Goal: Task Accomplishment & Management: Manage account settings

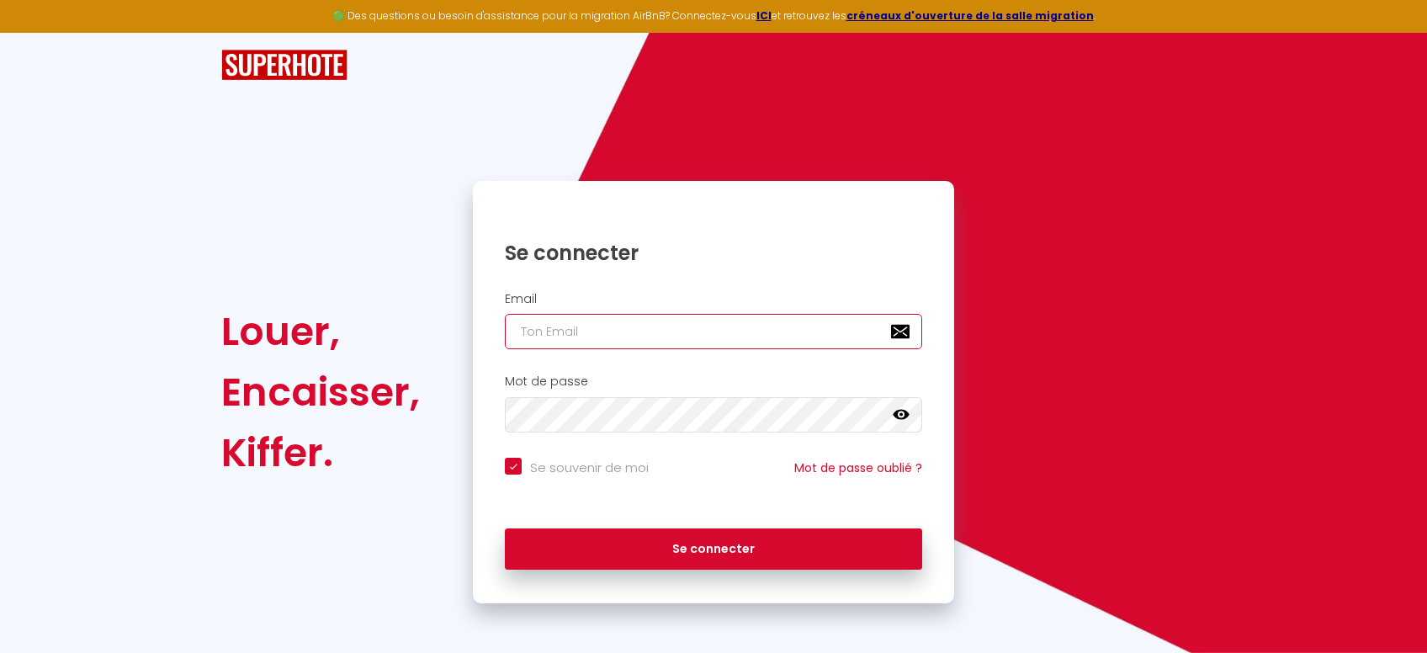
click at [656, 323] on input "email" at bounding box center [713, 331] width 417 height 35
type input "c"
checkbox input "true"
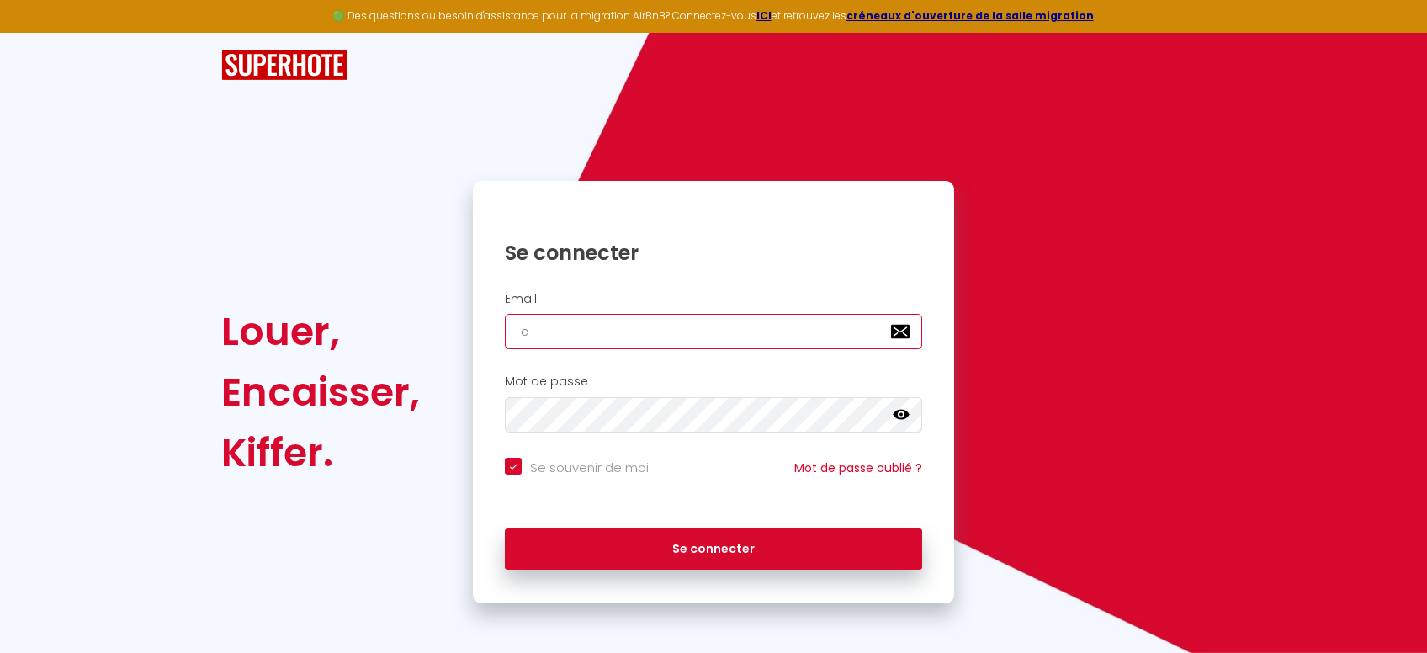
type input "co"
checkbox input "true"
type input "con"
checkbox input "true"
type input "conci"
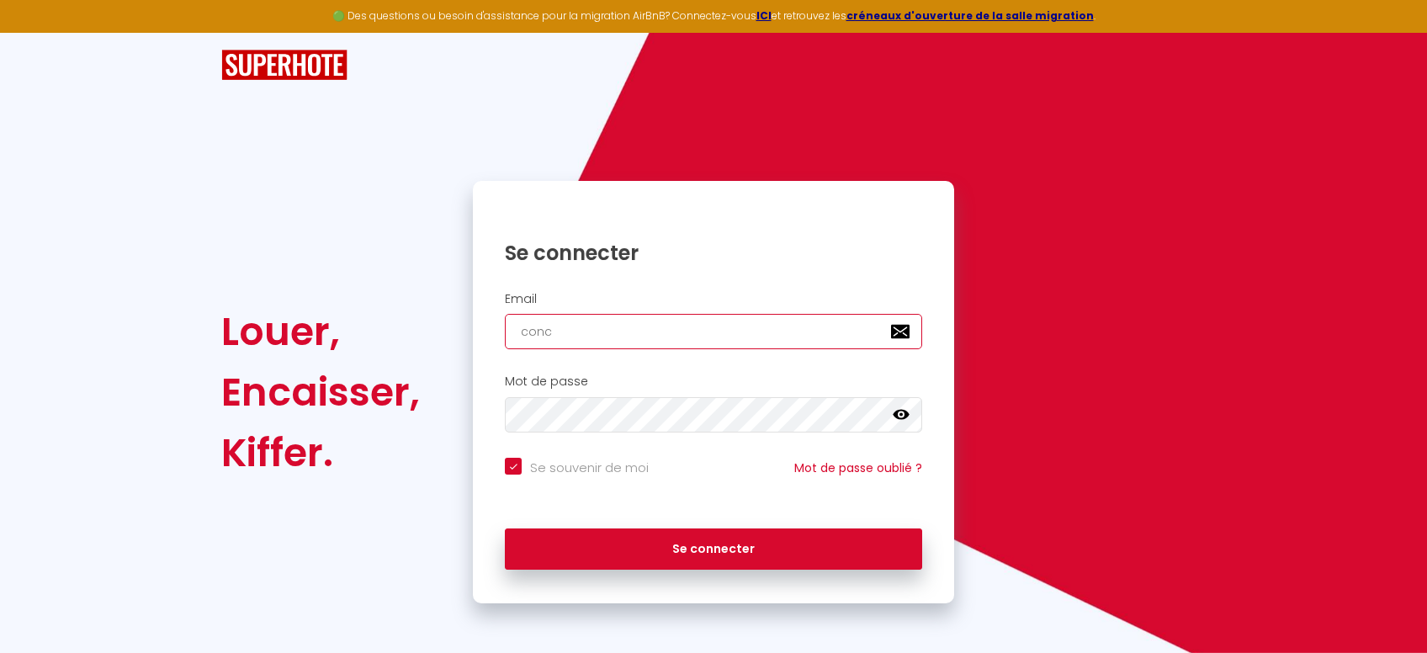
checkbox input "true"
type input "concie"
checkbox input "true"
type input "concier"
checkbox input "true"
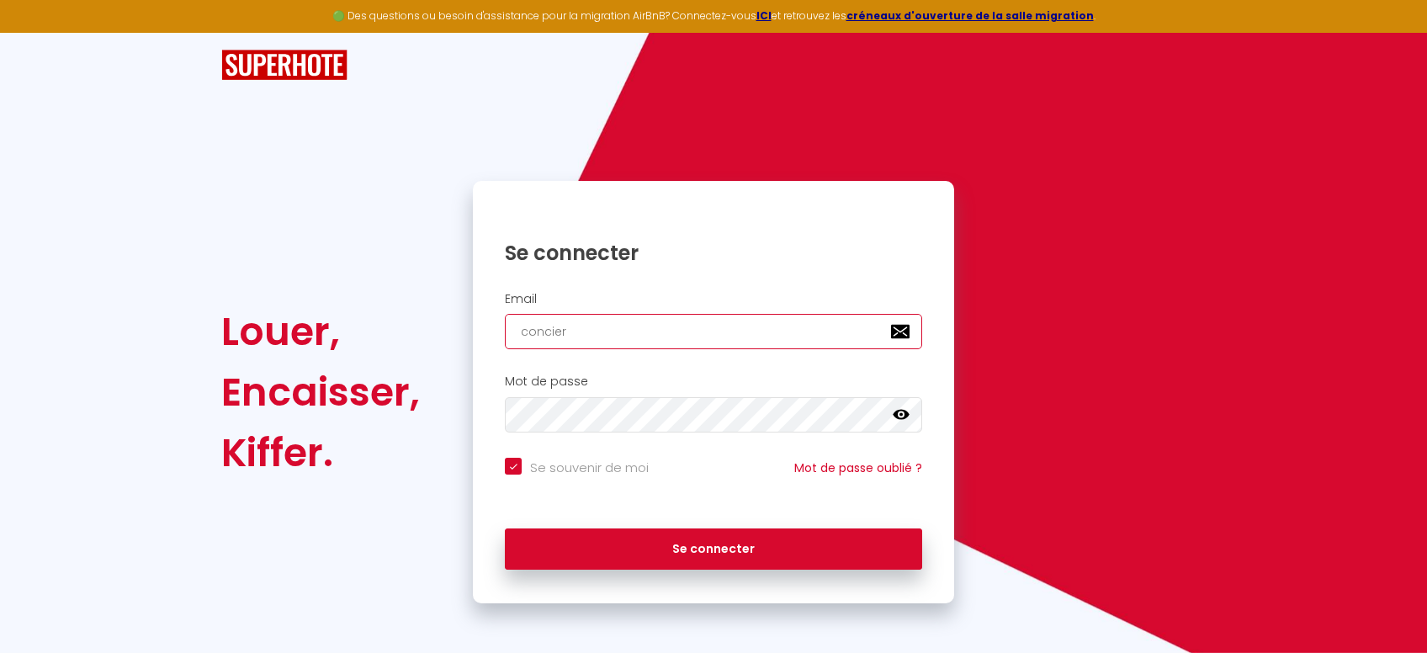
type input "concierg"
checkbox input "true"
type input "concierge"
checkbox input "true"
type input "concierger"
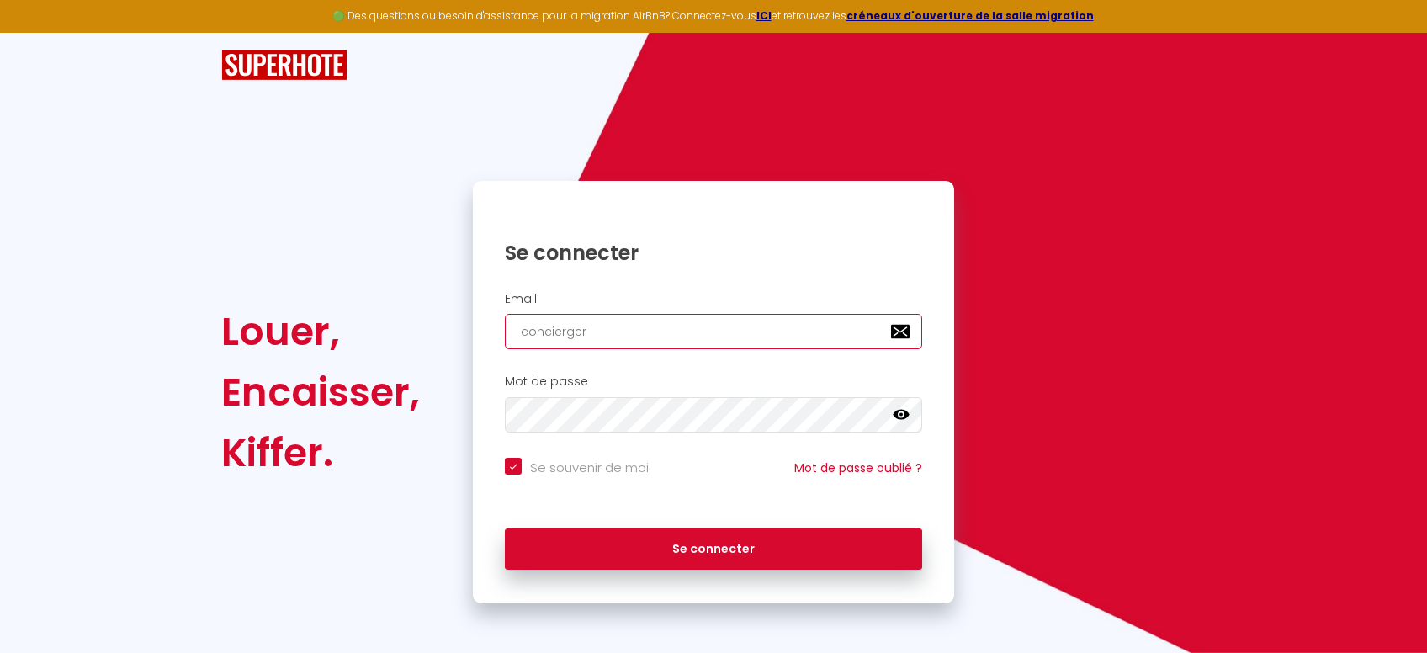
checkbox input "true"
type input "conciergeri"
checkbox input "true"
type input "conciergerie.guita"
checkbox input "true"
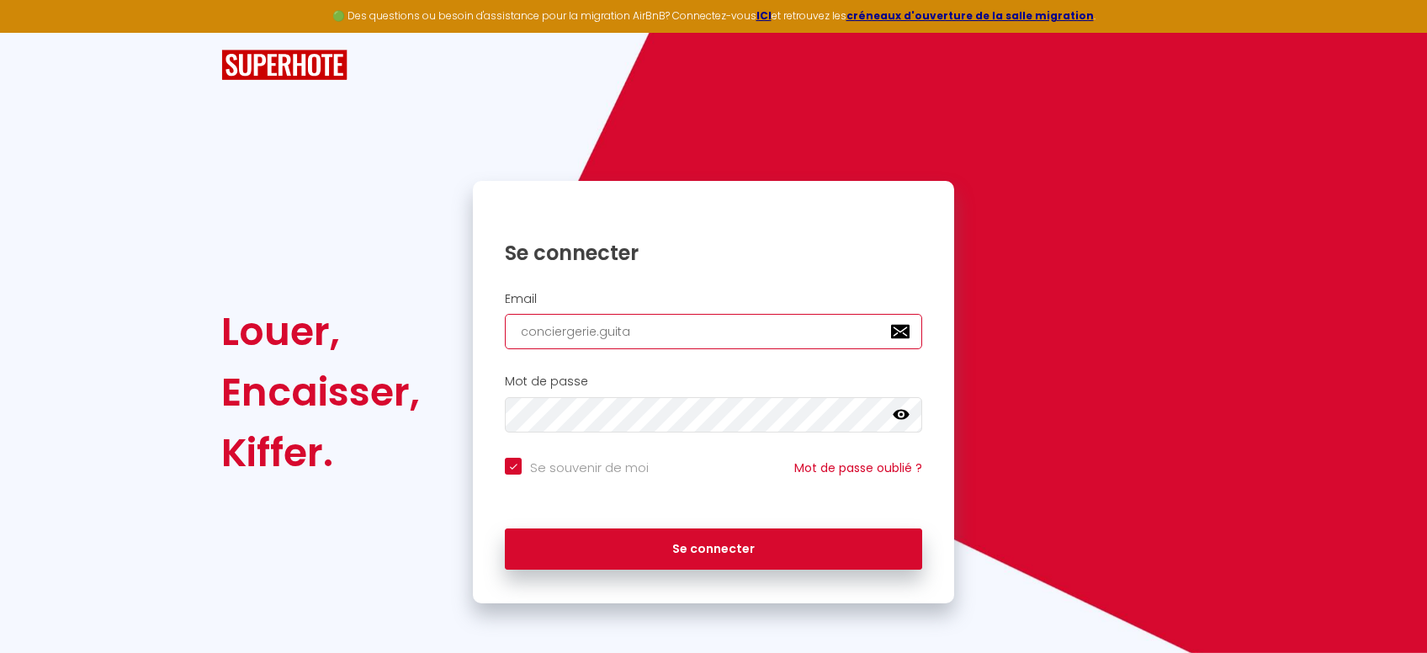
type input "conciergerie.guitar"
checkbox input "true"
type input "conciergerie.[PERSON_NAME]"
checkbox input "true"
type input "conciergerie.[PERSON_NAME]@"
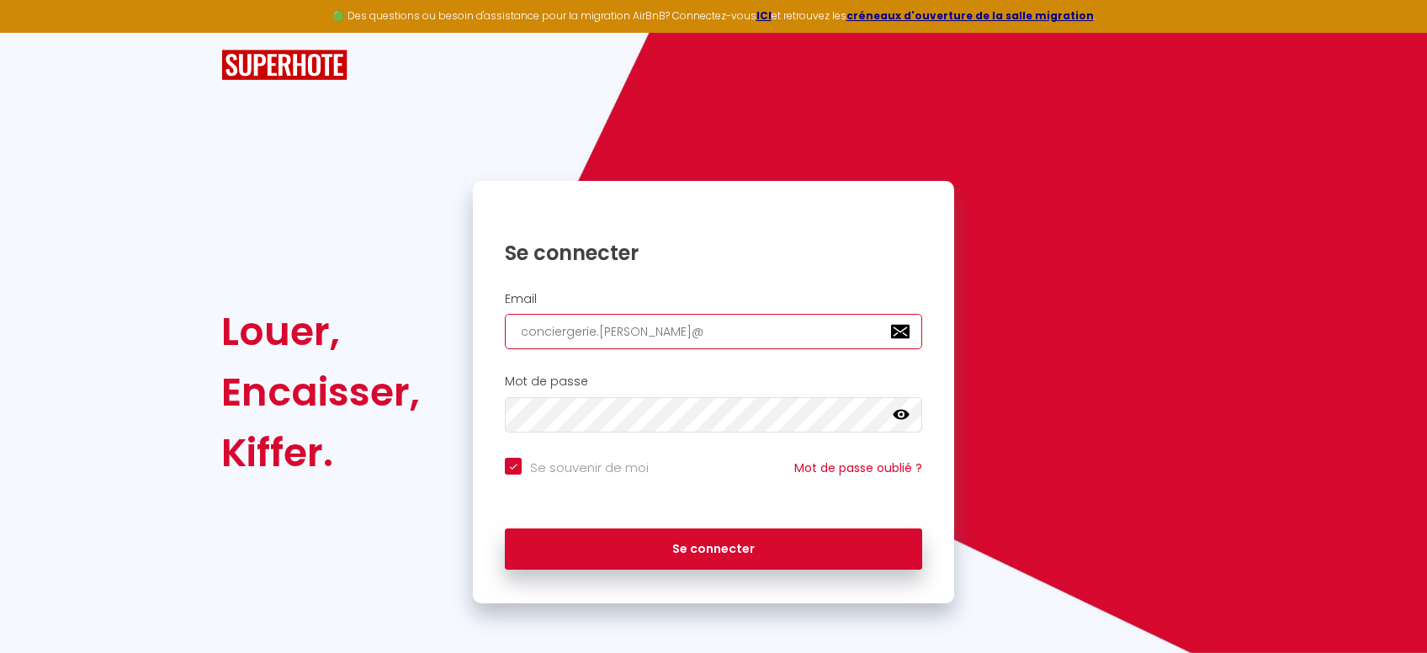
checkbox input "true"
type input "conciergerie.[PERSON_NAME]@g"
checkbox input "true"
type input "conciergerie.[PERSON_NAME]@gm"
checkbox input "true"
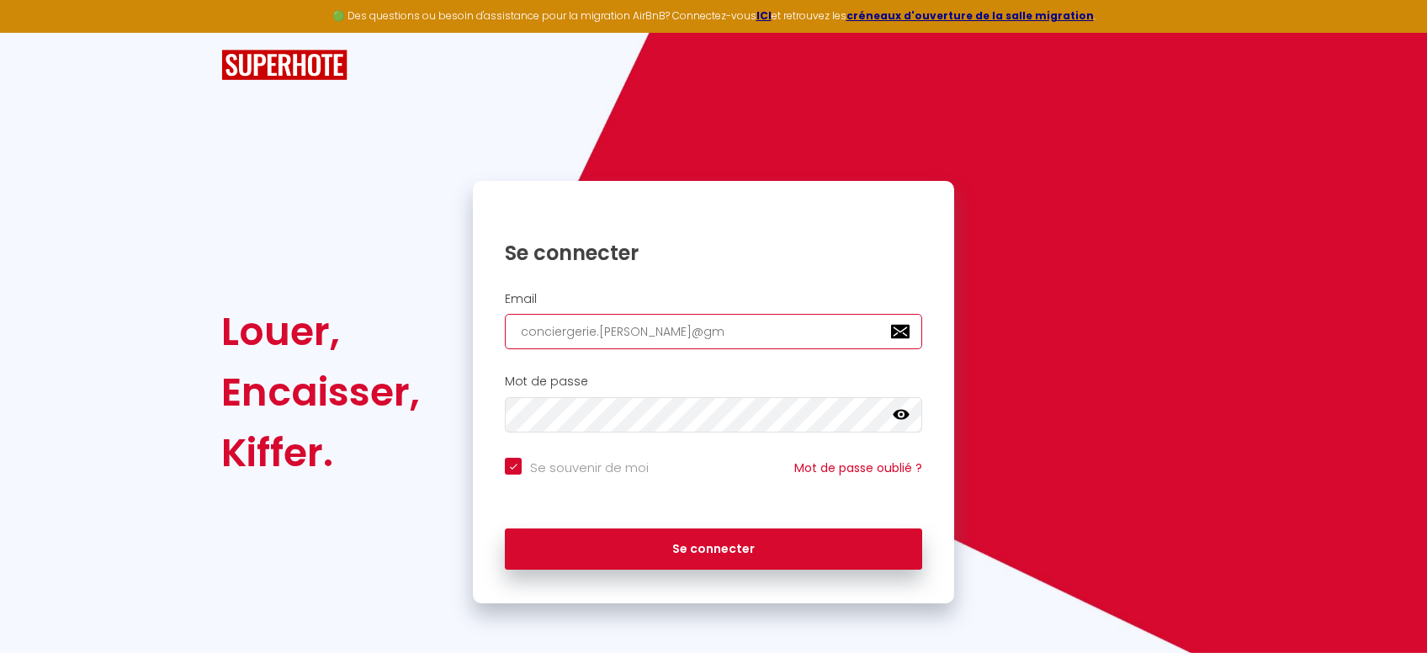
type input "conciergerie.[PERSON_NAME]@gma"
checkbox input "true"
type input "conciergerie.[PERSON_NAME]@gmai"
checkbox input "true"
type input "[EMAIL_ADDRESS][PERSON_NAME]"
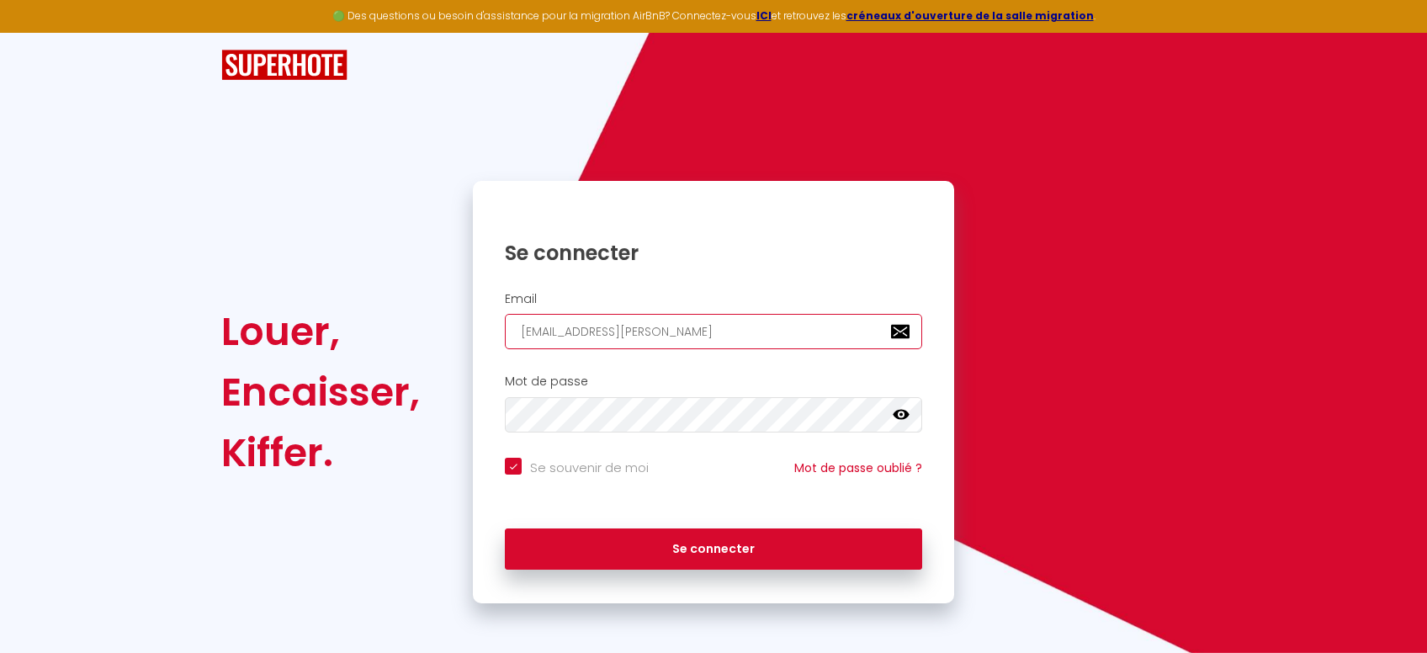
checkbox input "true"
type input "[EMAIL_ADDRESS][PERSON_NAME]."
checkbox input "true"
type input "conciergerie.[PERSON_NAME]@gmail.c"
checkbox input "true"
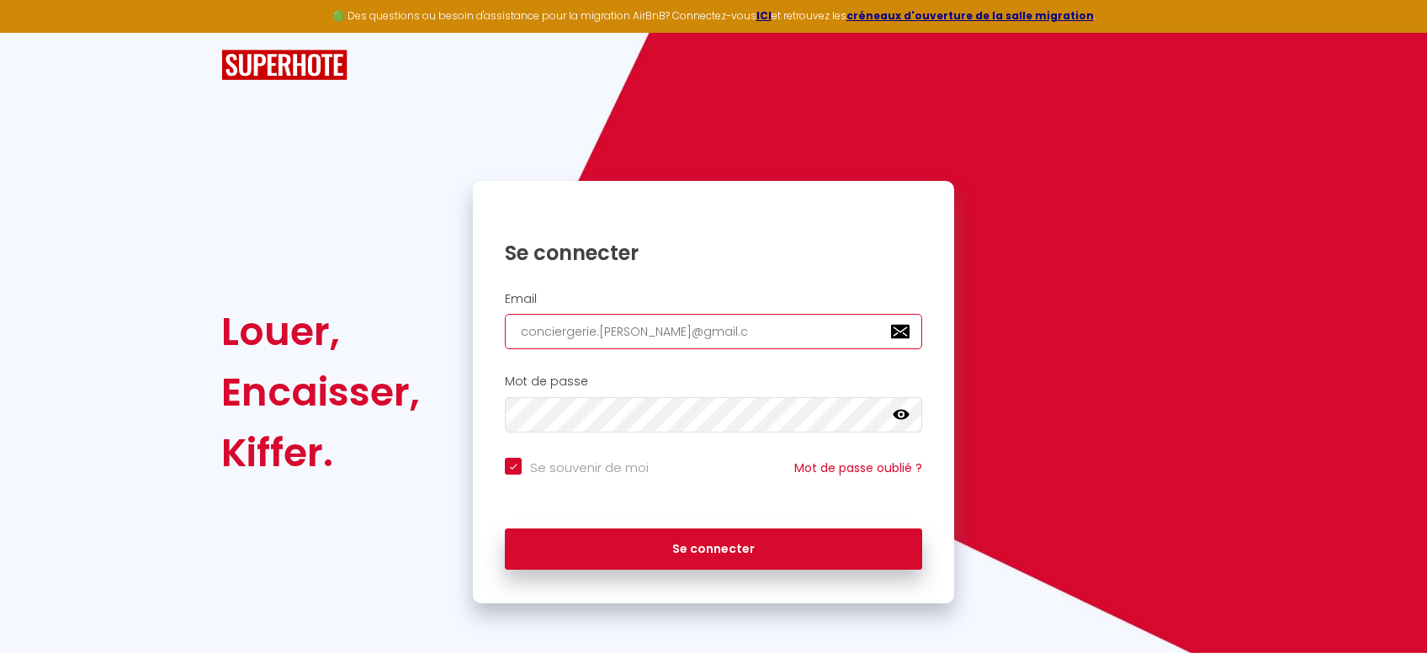
type input "[EMAIL_ADDRESS][PERSON_NAME][DOMAIN_NAME]"
checkbox input "true"
type input "[EMAIL_ADDRESS][PERSON_NAME][DOMAIN_NAME]"
checkbox input "true"
type input "[EMAIL_ADDRESS][PERSON_NAME][DOMAIN_NAME]"
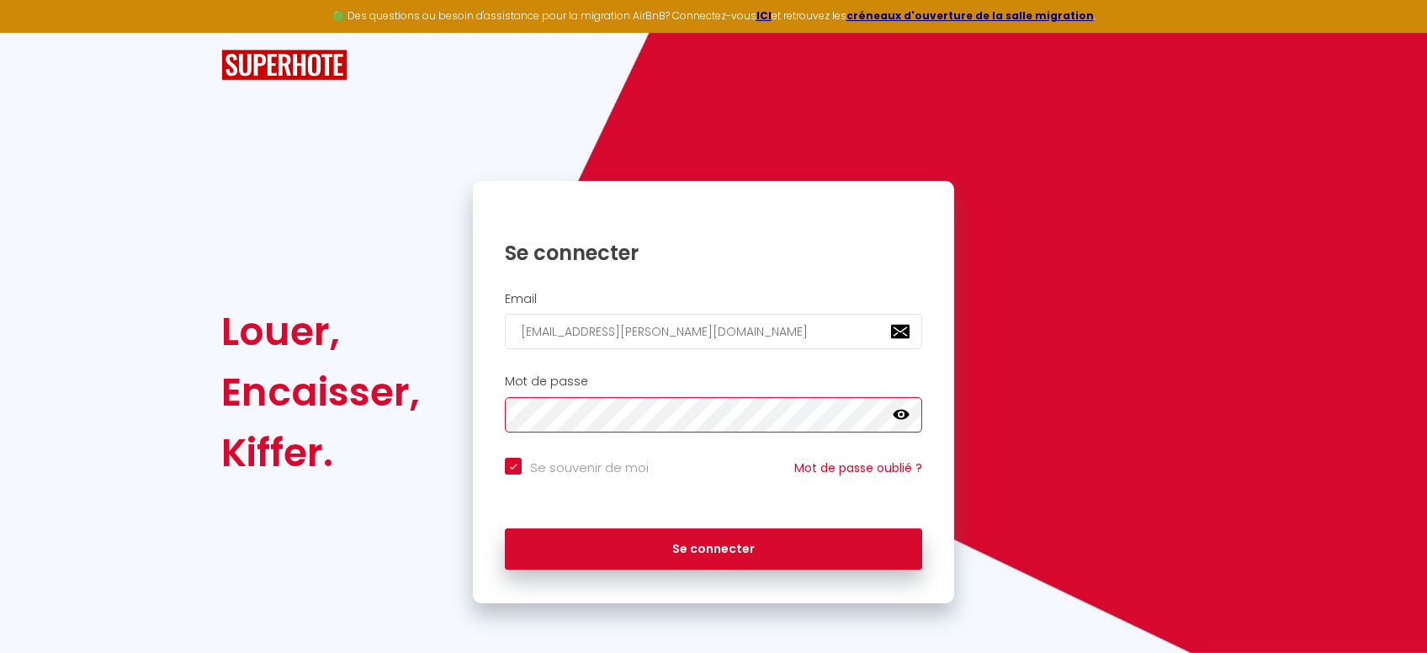
click at [505, 529] on button "Se connecter" at bounding box center [713, 550] width 417 height 42
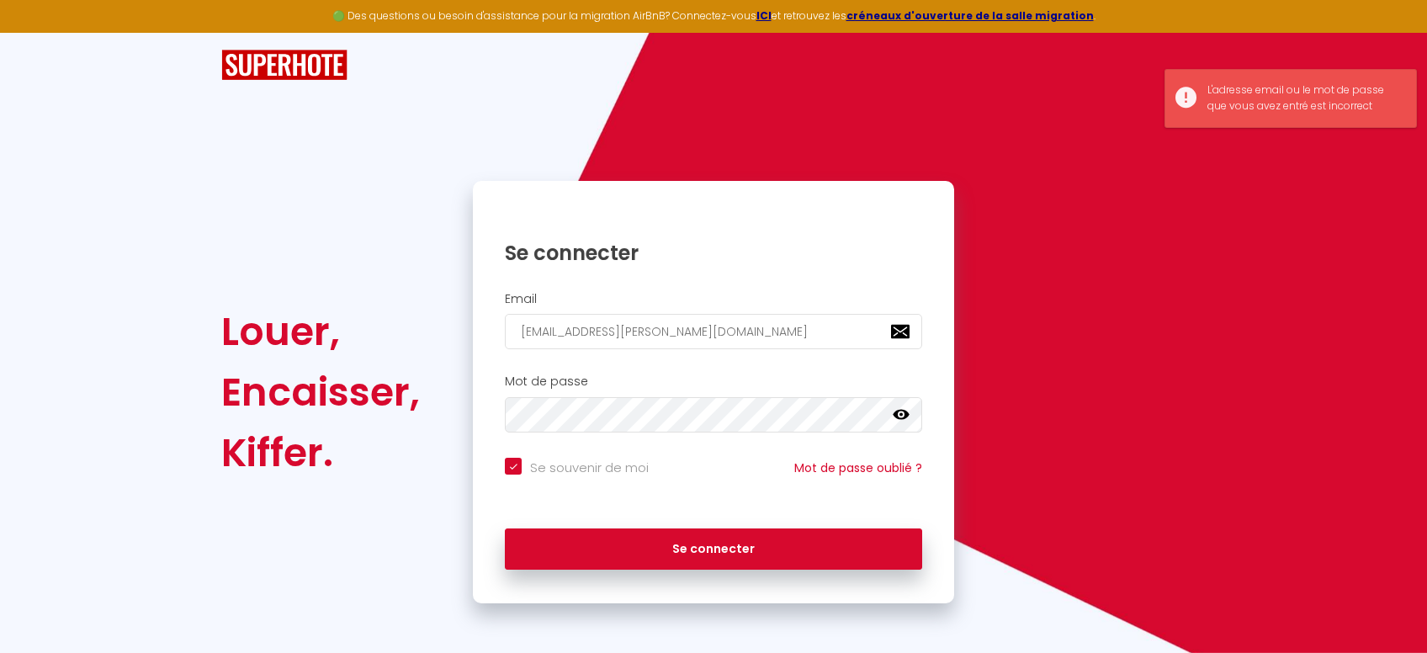
click at [901, 425] on link at bounding box center [901, 418] width 17 height 22
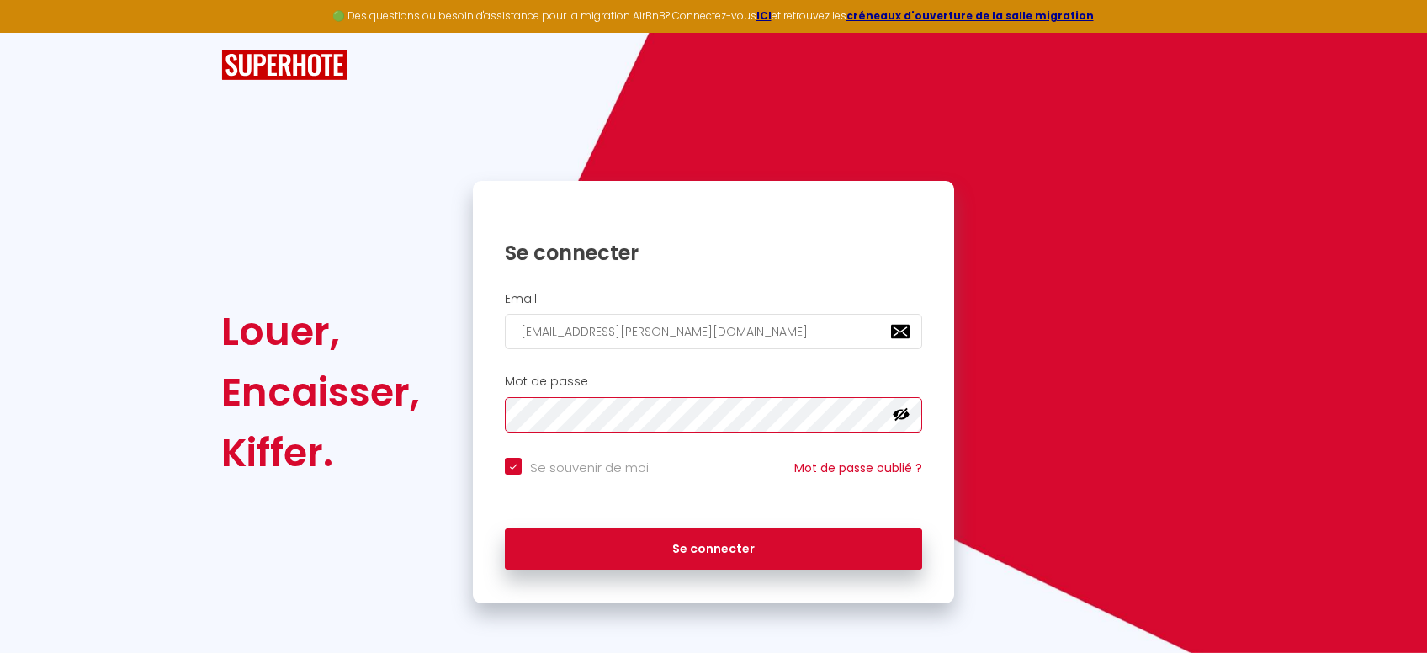
click at [505, 529] on button "Se connecter" at bounding box center [713, 550] width 417 height 42
checkbox input "true"
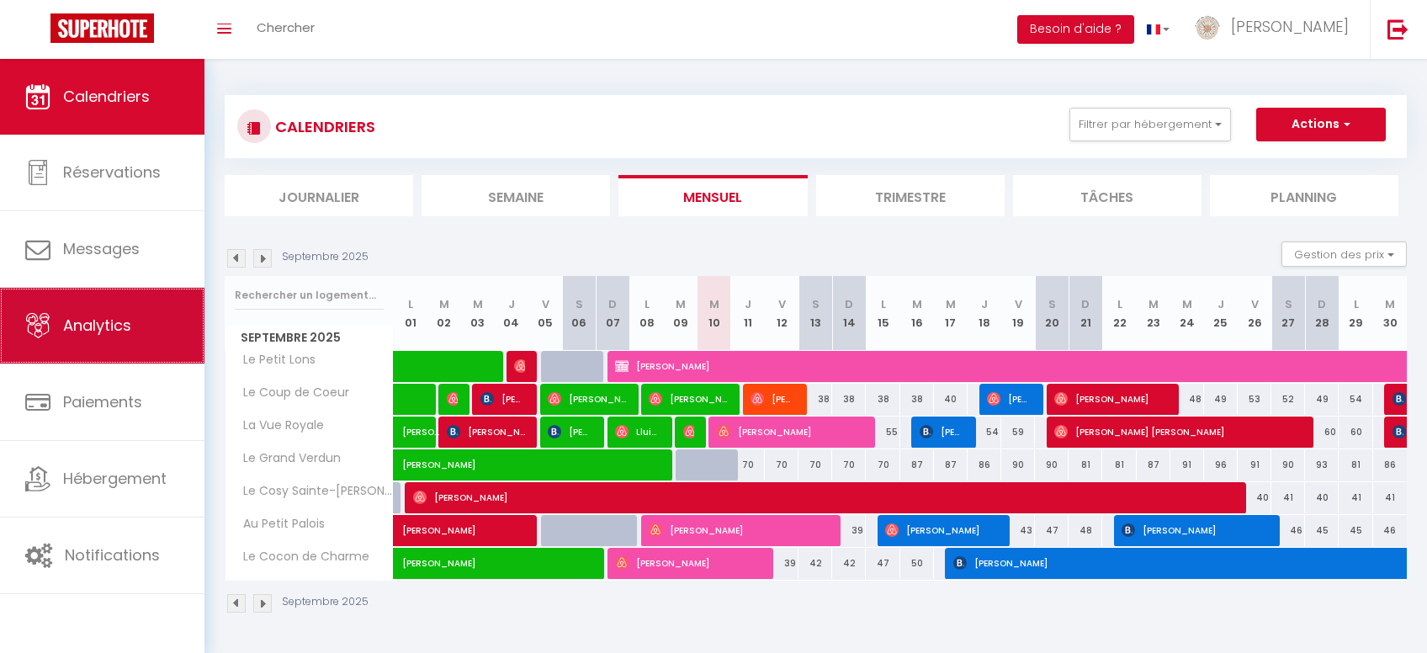
click at [105, 361] on link "Analytics" at bounding box center [102, 326] width 205 height 76
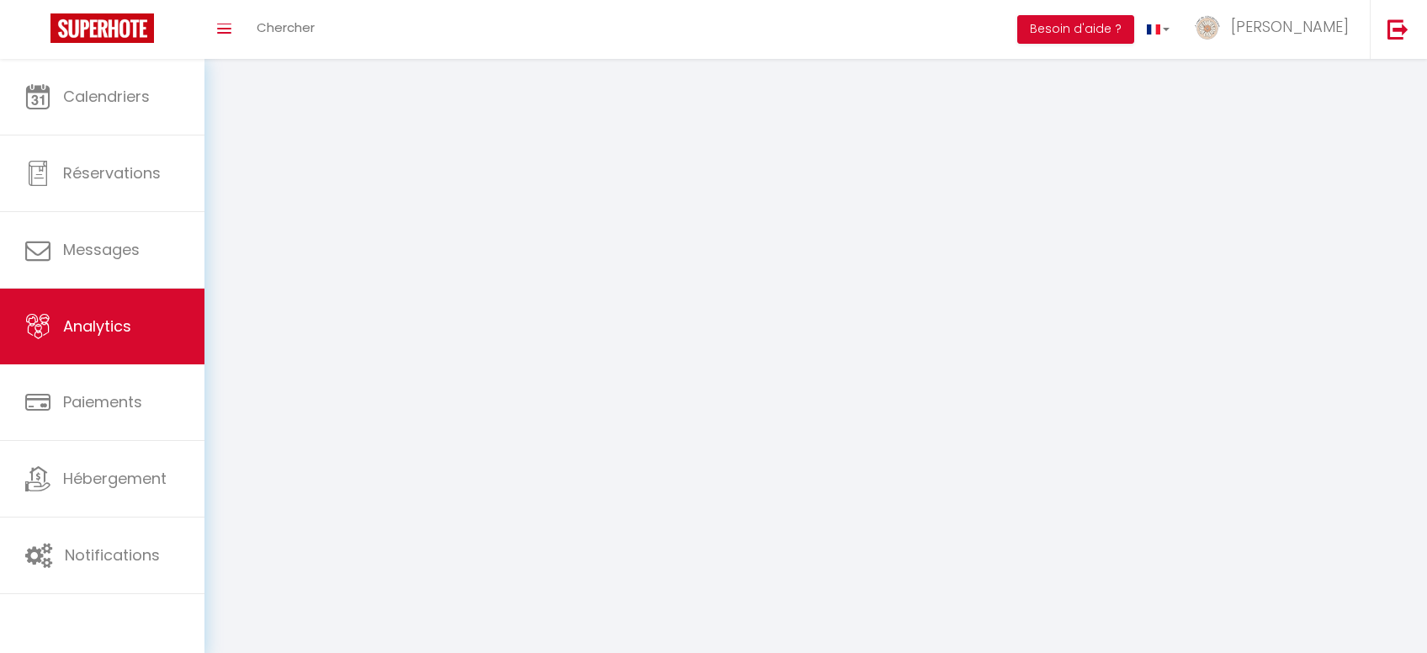
select select "2025"
select select "9"
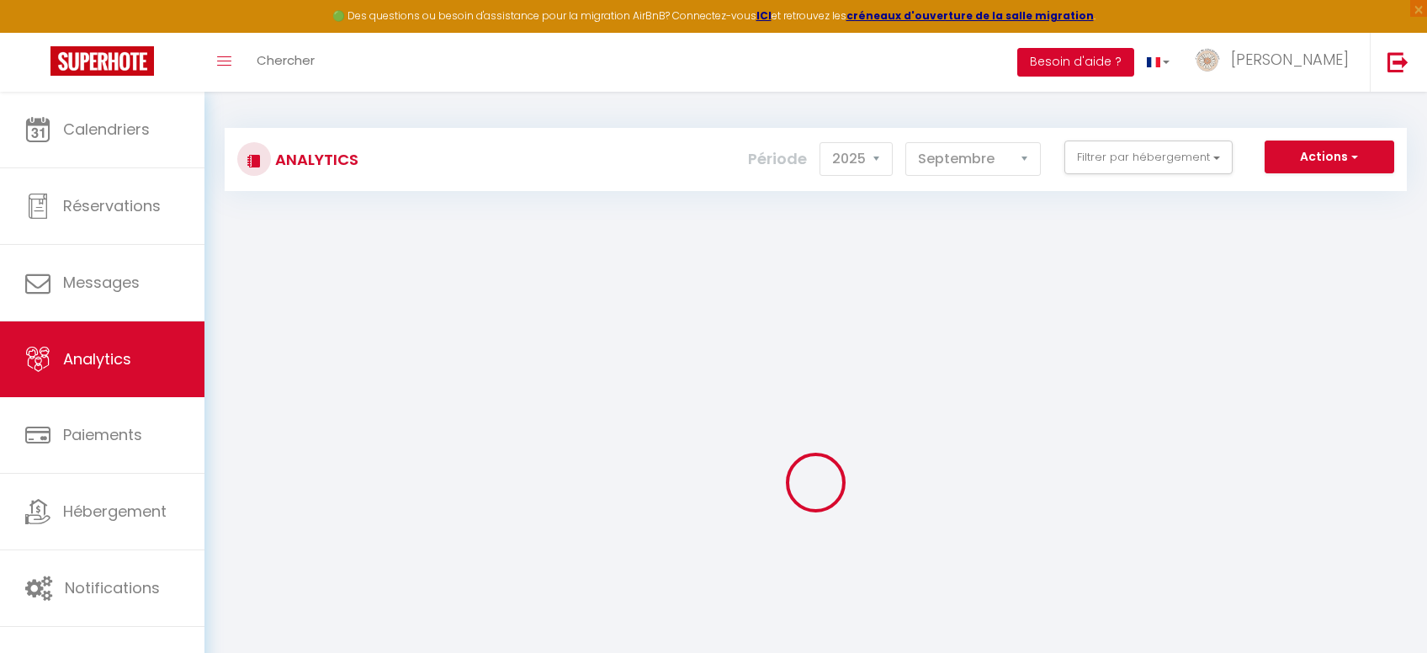
click at [1135, 61] on button "Besoin d'aide ?" at bounding box center [1076, 62] width 117 height 29
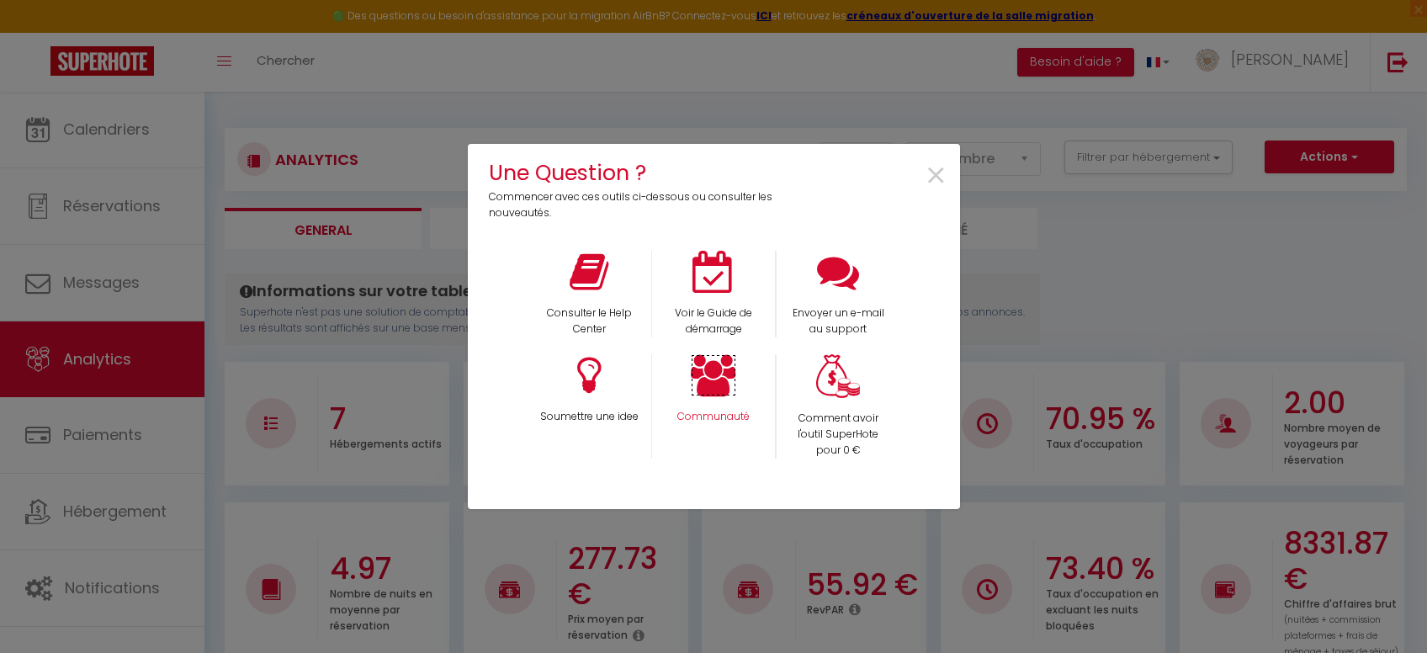
click at [723, 392] on icon at bounding box center [713, 375] width 45 height 42
click at [934, 169] on span "×" at bounding box center [936, 176] width 23 height 53
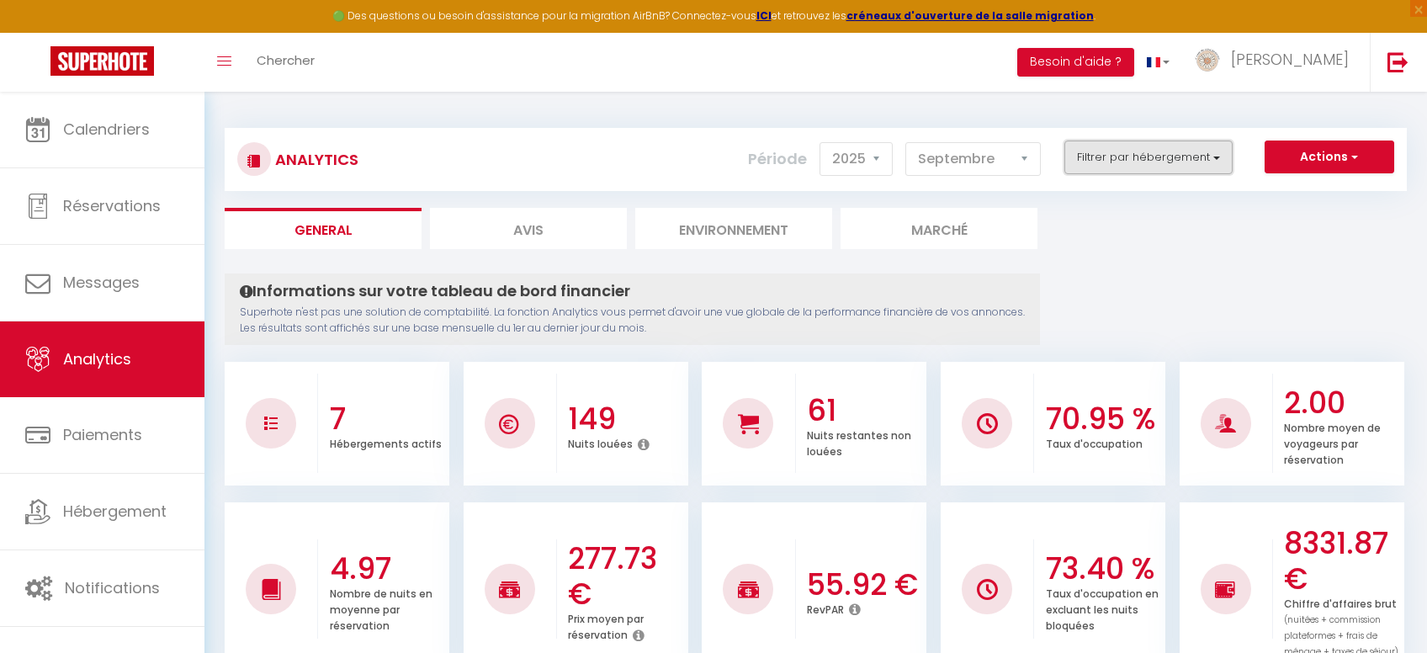
click at [1158, 167] on button "Filtrer par hébergement" at bounding box center [1149, 158] width 168 height 34
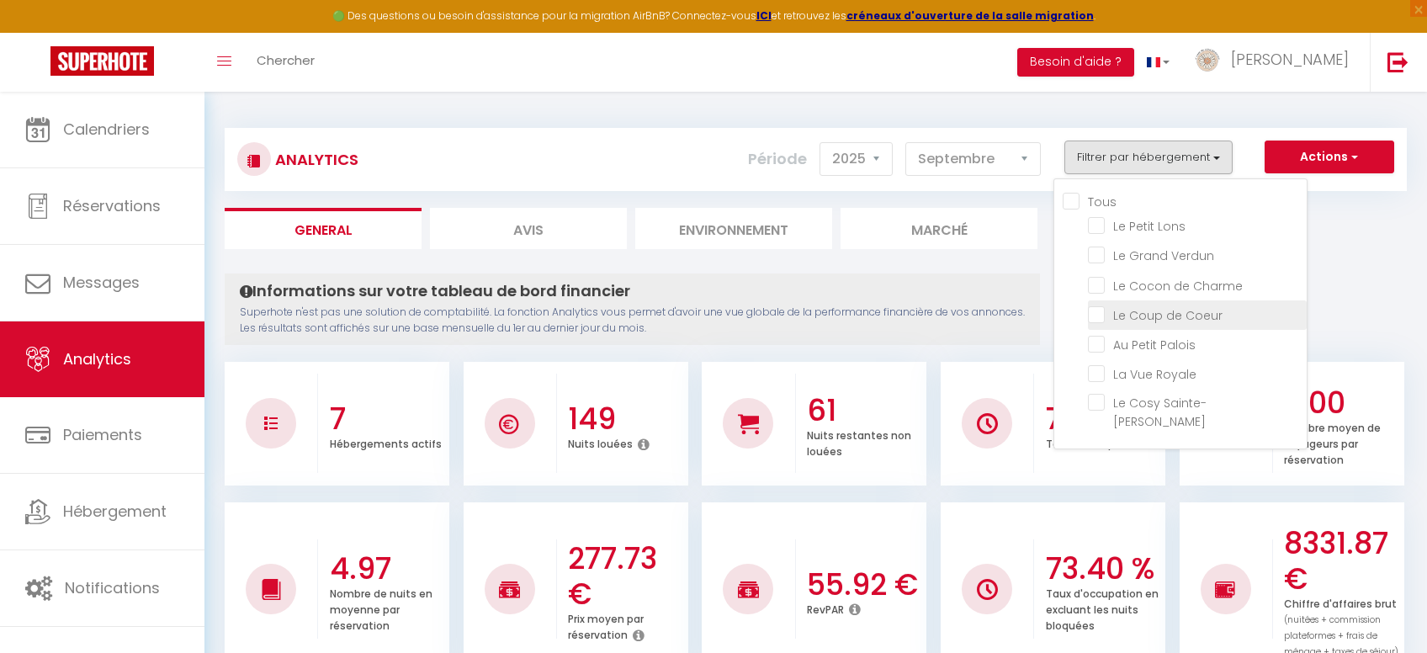
click at [1097, 316] on Coeur "checkbox" at bounding box center [1197, 314] width 219 height 17
checkbox Coeur "true"
checkbox Lons "false"
checkbox Verdun "false"
checkbox Charme "false"
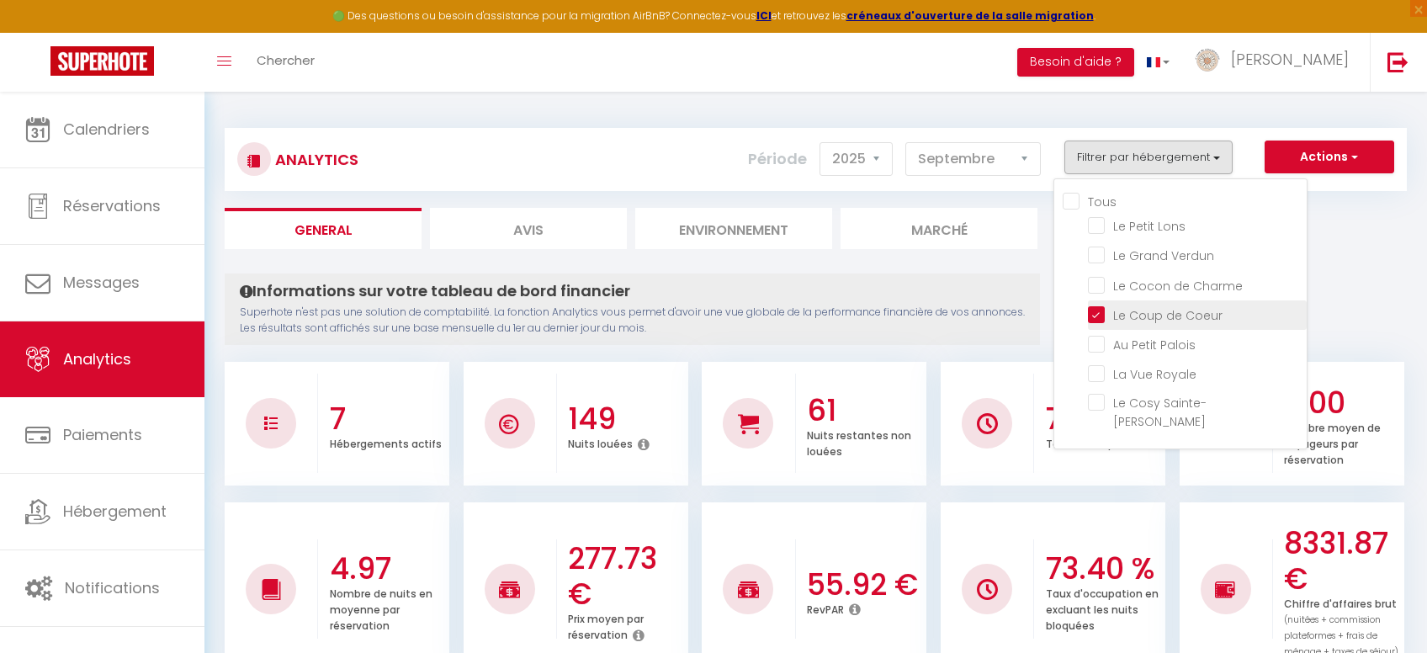
checkbox Palois "false"
checkbox Royale "false"
checkbox Sainte-Anne "false"
checkbox Lons "false"
checkbox Verdun "false"
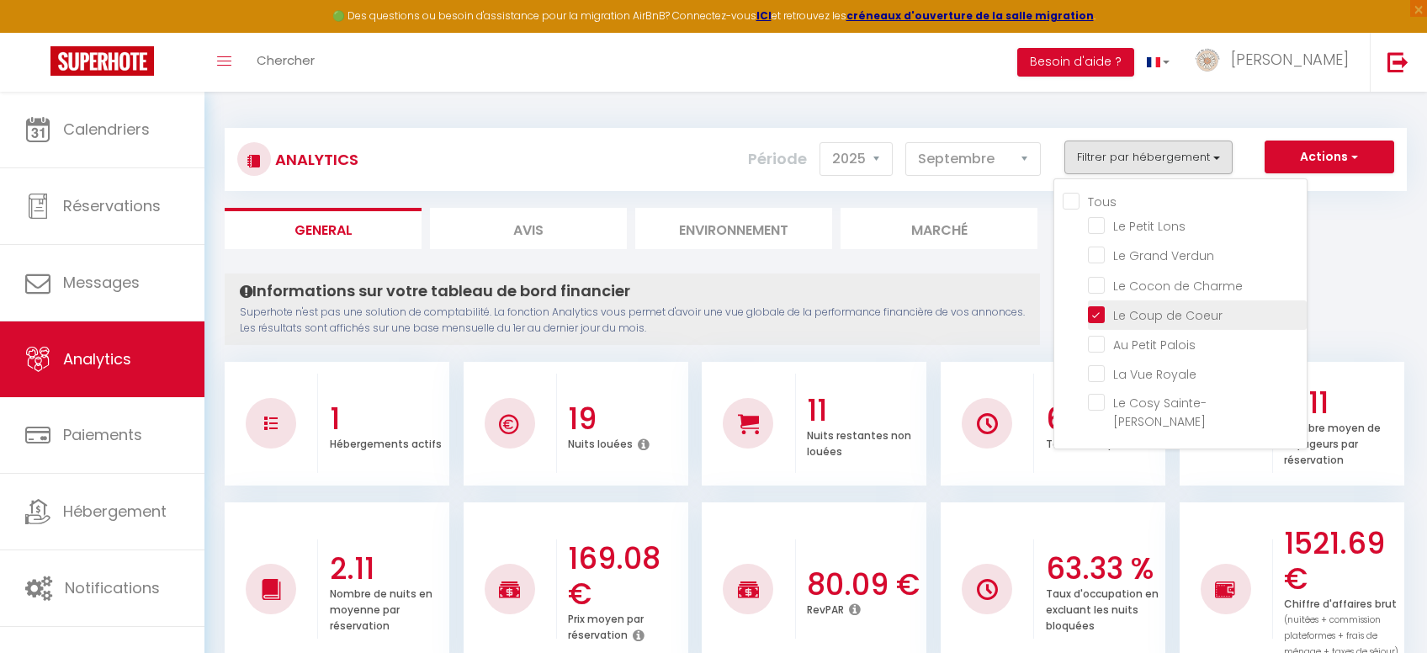
checkbox Charme "false"
checkbox Palois "false"
checkbox Royale "false"
checkbox Sainte-Anne "false"
click at [1104, 226] on Lons "checkbox" at bounding box center [1197, 224] width 219 height 17
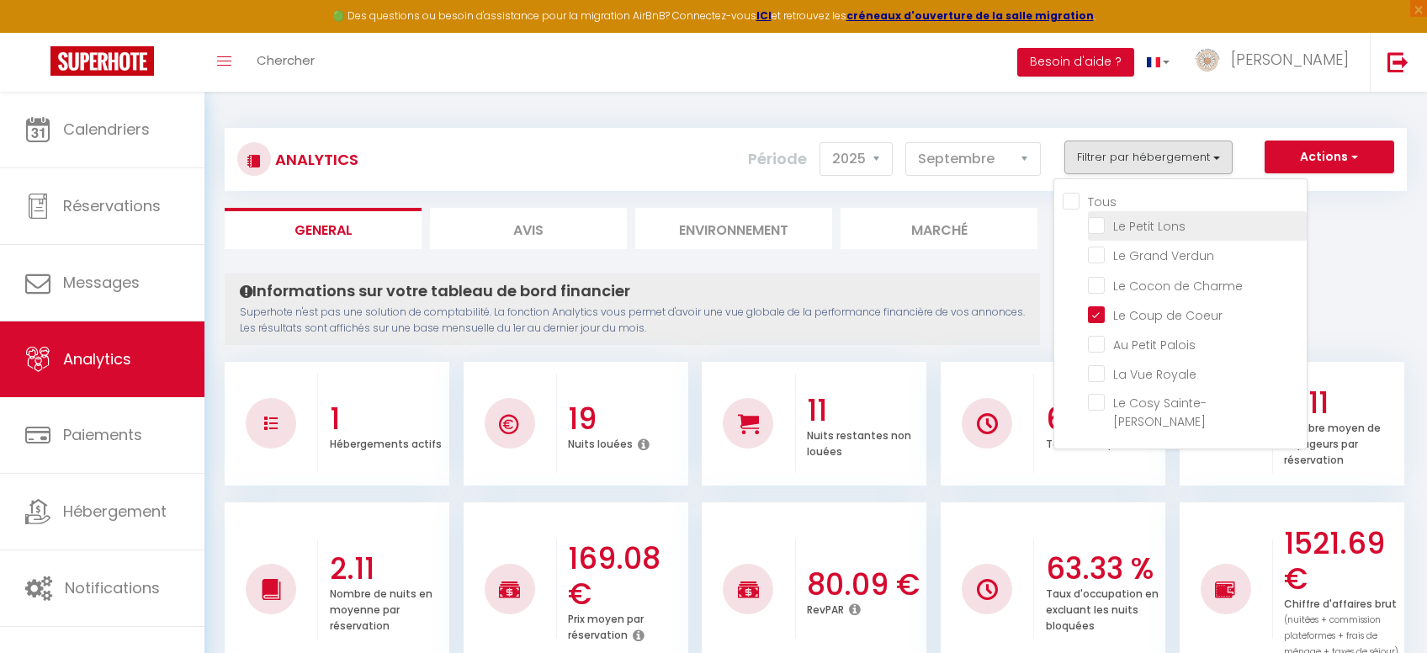
checkbox Lons "true"
checkbox Verdun "false"
checkbox Charme "false"
checkbox Palois "false"
checkbox Royale "false"
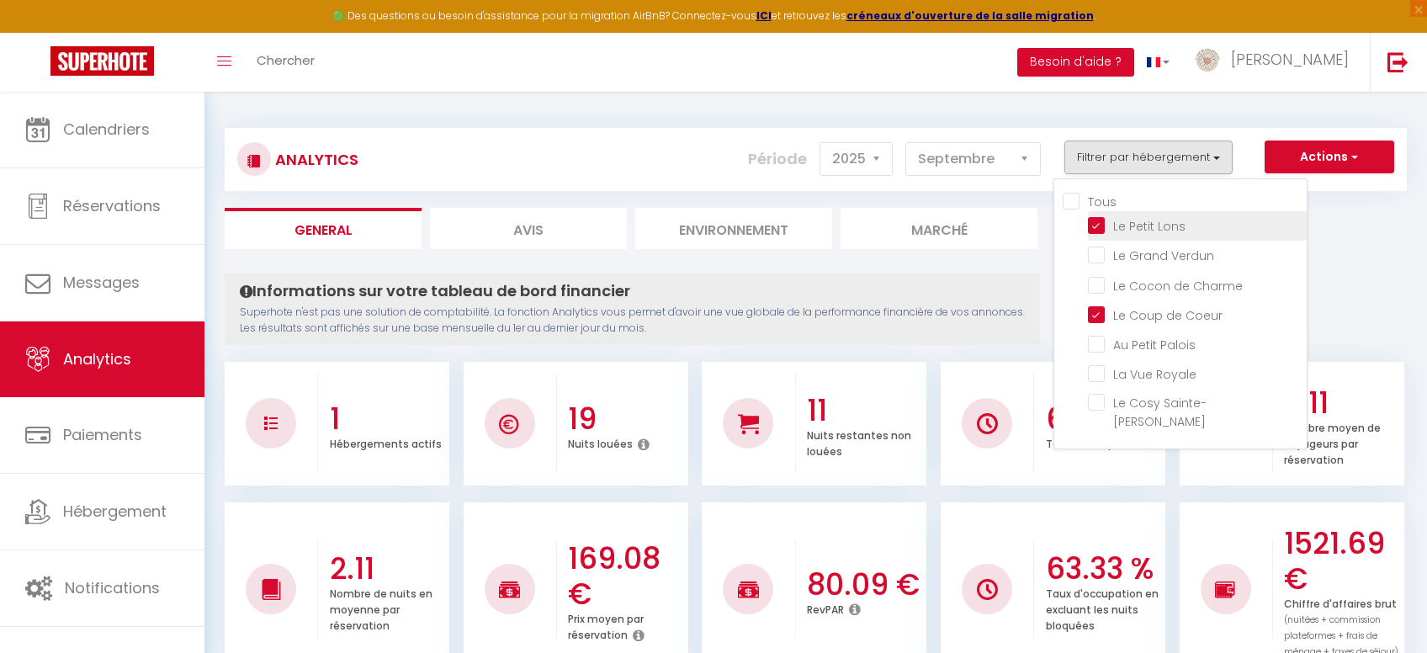
checkbox Sainte-Anne "false"
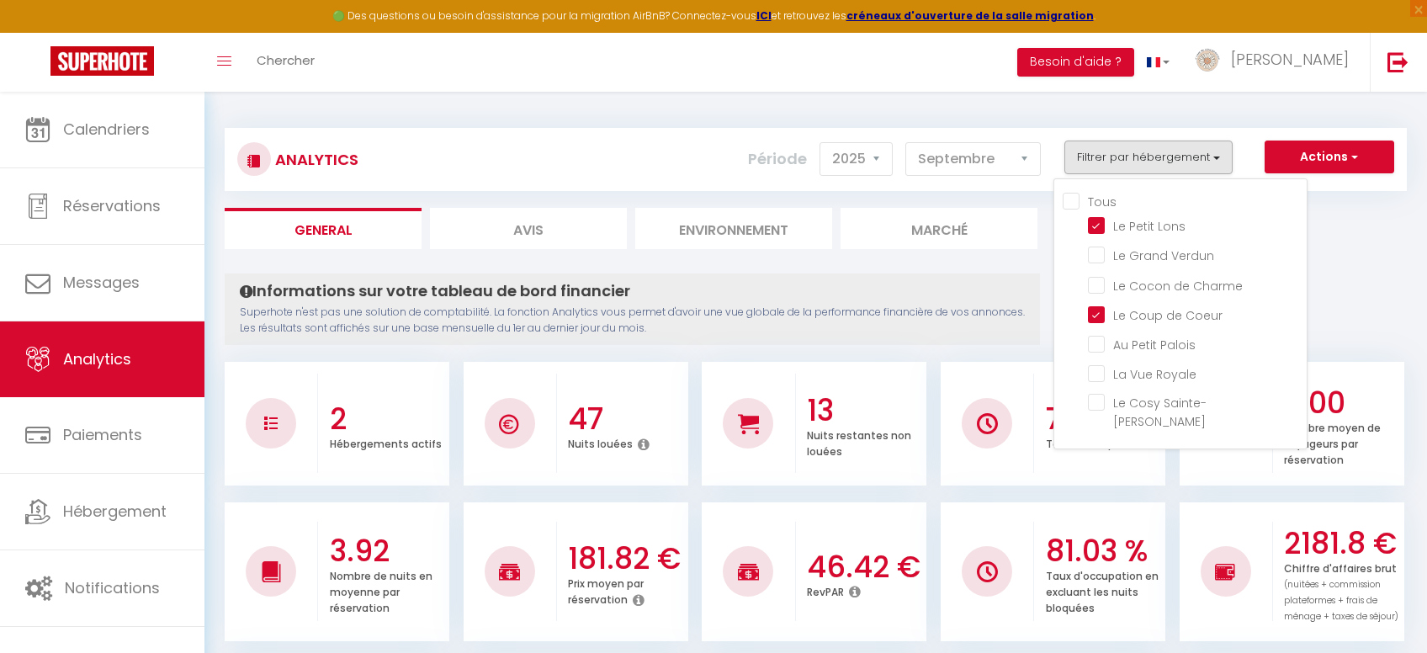
checkbox Verdun "false"
checkbox Charme "false"
checkbox Palois "false"
checkbox Royale "false"
checkbox Sainte-Anne "false"
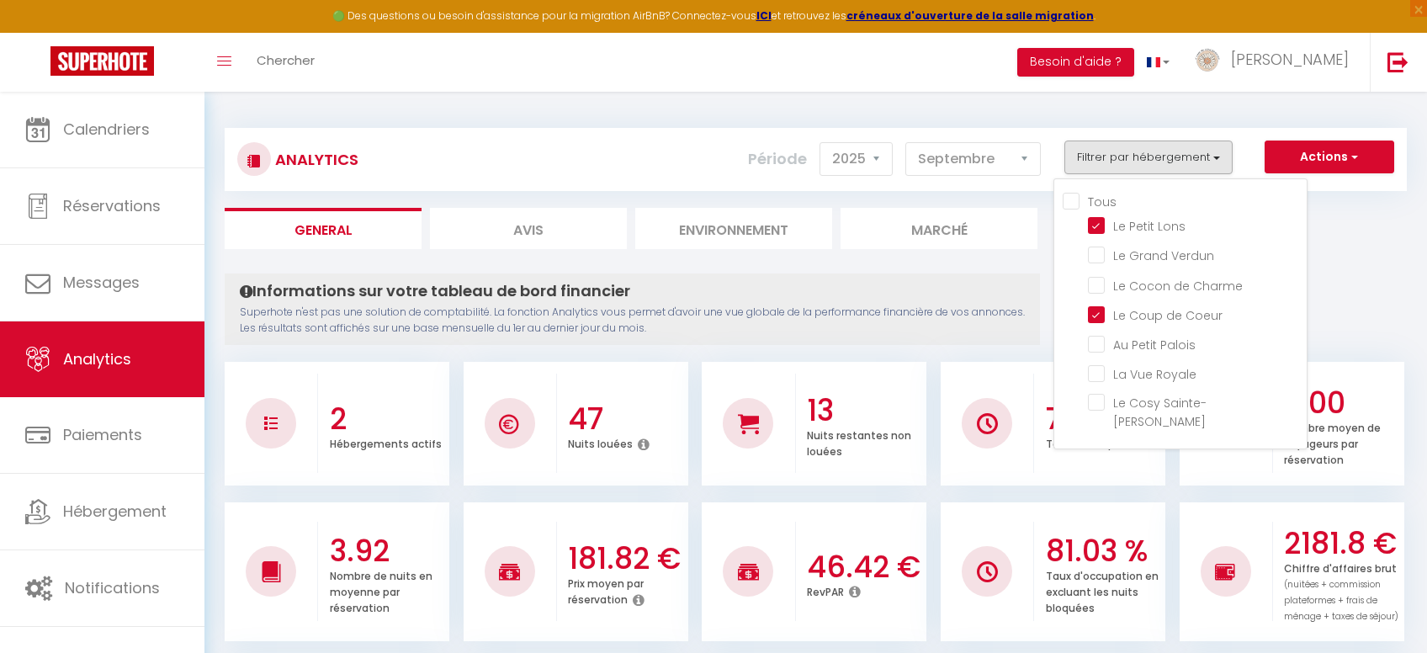
click at [1370, 247] on ul "General Avis Environnement Marché" at bounding box center [816, 228] width 1183 height 41
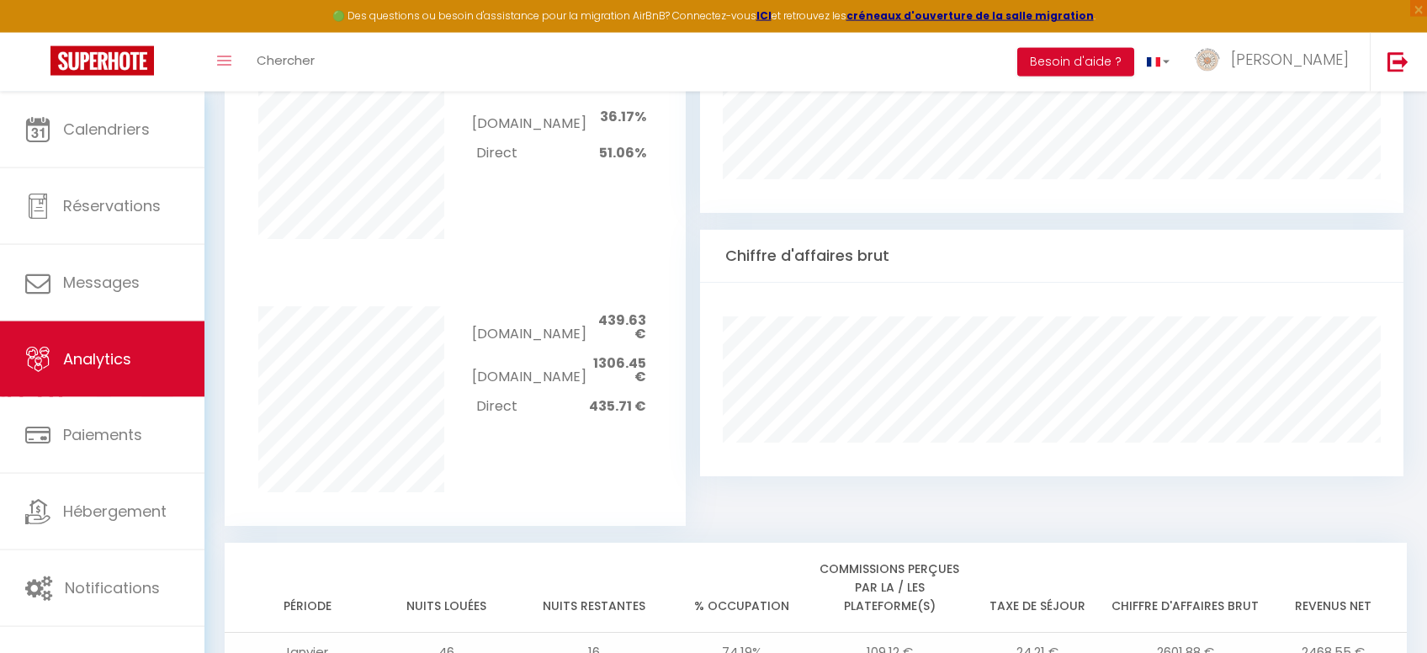
scroll to position [892, 0]
